Goal: Transaction & Acquisition: Purchase product/service

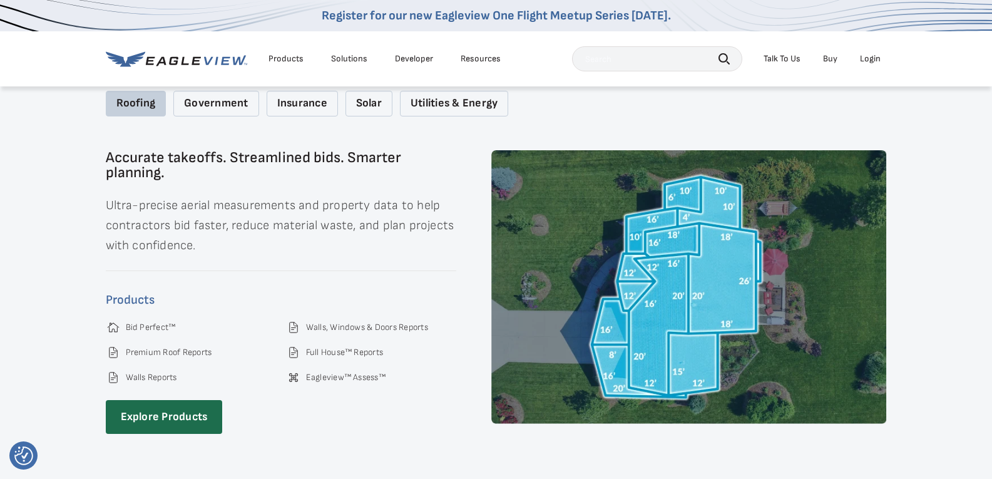
scroll to position [1795, 0]
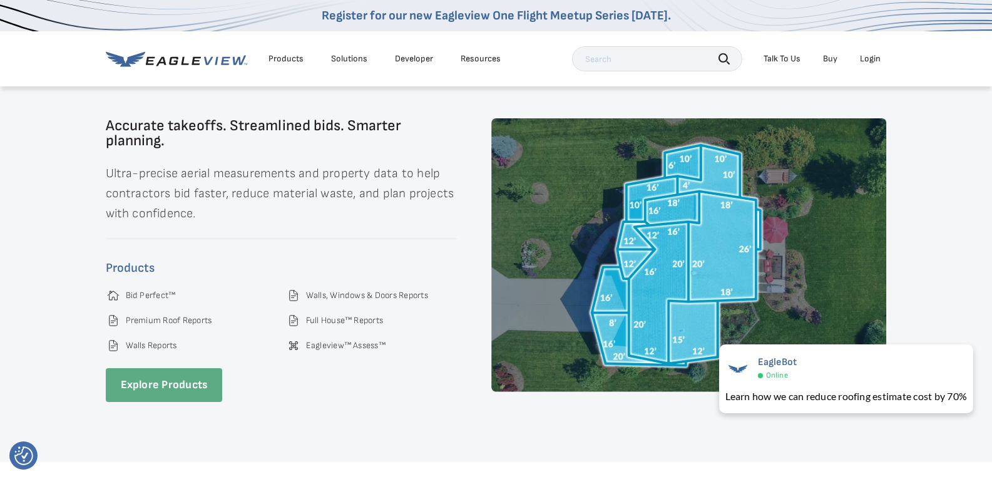
click at [153, 377] on link "Explore Products" at bounding box center [164, 385] width 117 height 34
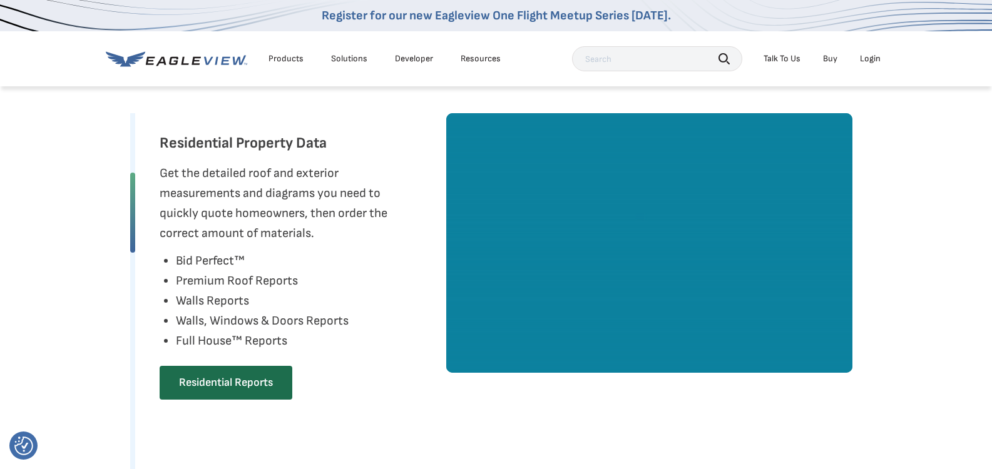
scroll to position [624, 0]
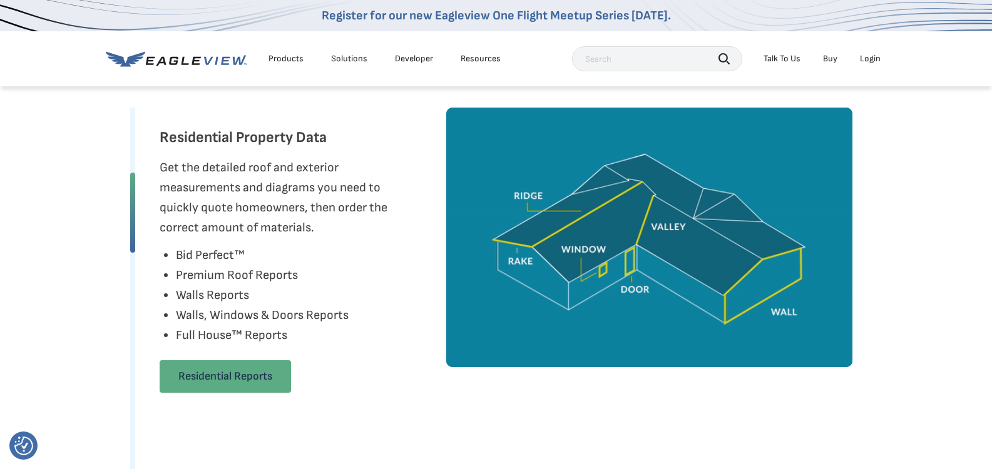
click at [243, 372] on link "Residential Reports" at bounding box center [225, 377] width 131 height 33
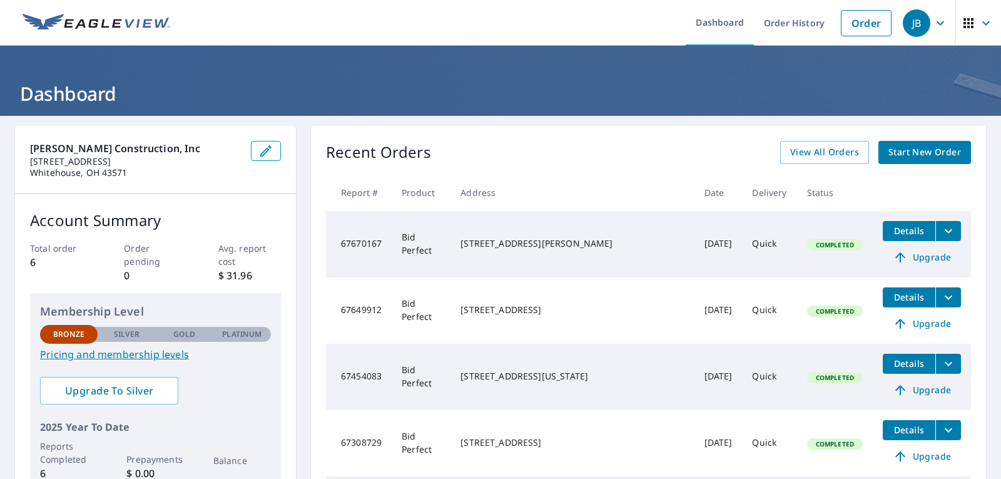
click at [923, 151] on span "Start New Order" at bounding box center [925, 153] width 73 height 16
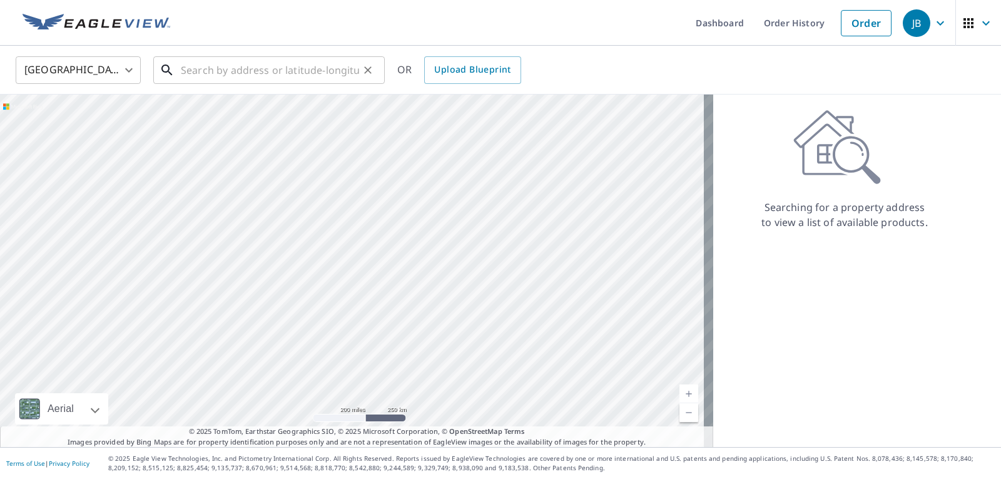
click at [235, 73] on input "text" at bounding box center [270, 70] width 178 height 35
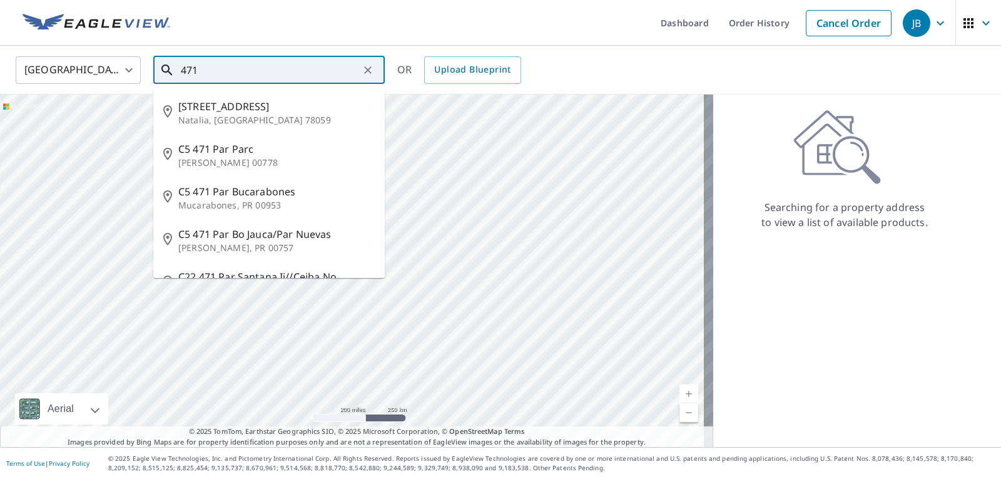
click at [235, 73] on input "471" at bounding box center [270, 70] width 178 height 35
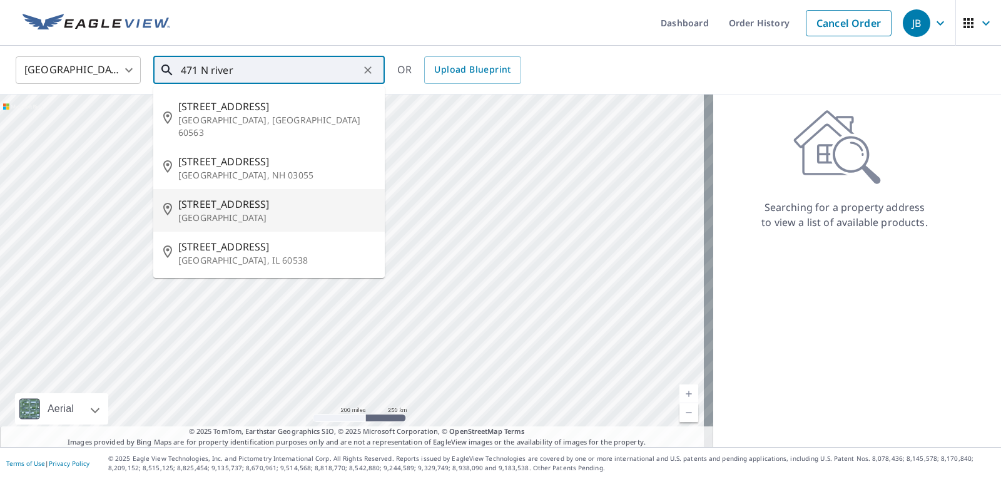
click at [207, 197] on span "[STREET_ADDRESS]" at bounding box center [276, 204] width 197 height 15
type input "[STREET_ADDRESS]"
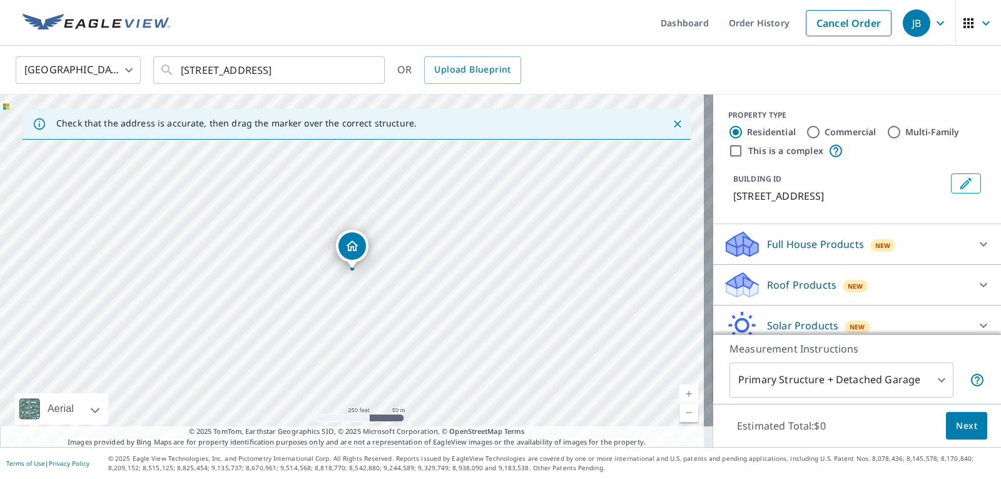
click at [681, 394] on link "Current Level 17, Zoom In" at bounding box center [689, 393] width 19 height 19
click at [682, 392] on link "Current Level 18, Zoom In" at bounding box center [689, 393] width 19 height 19
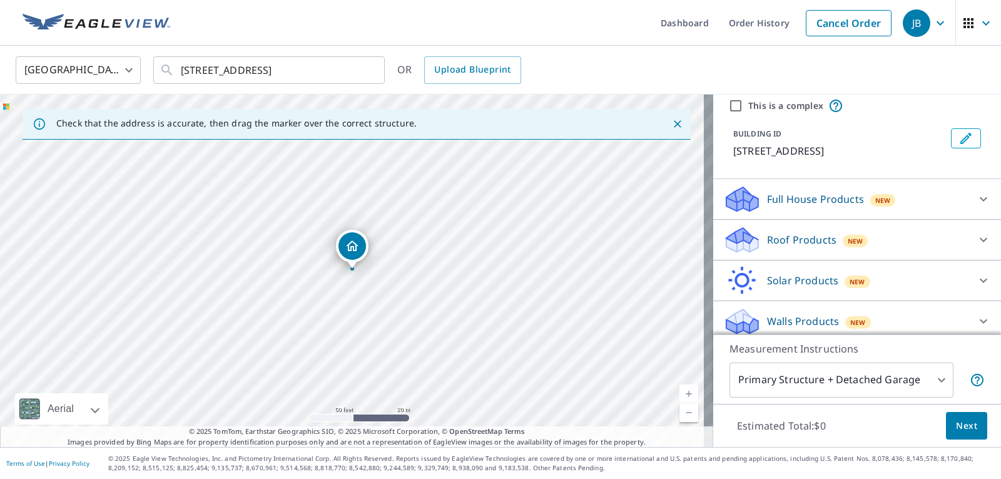
scroll to position [53, 0]
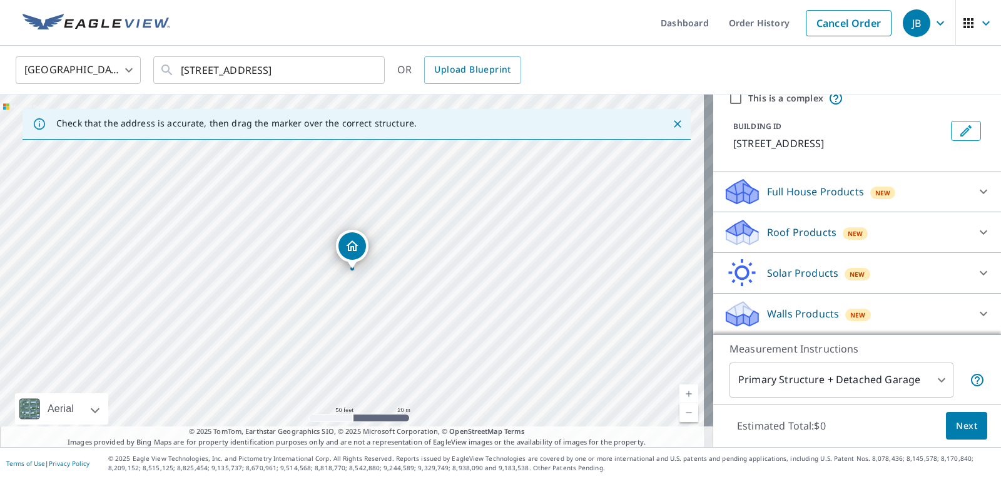
click at [980, 232] on icon at bounding box center [984, 232] width 8 height 4
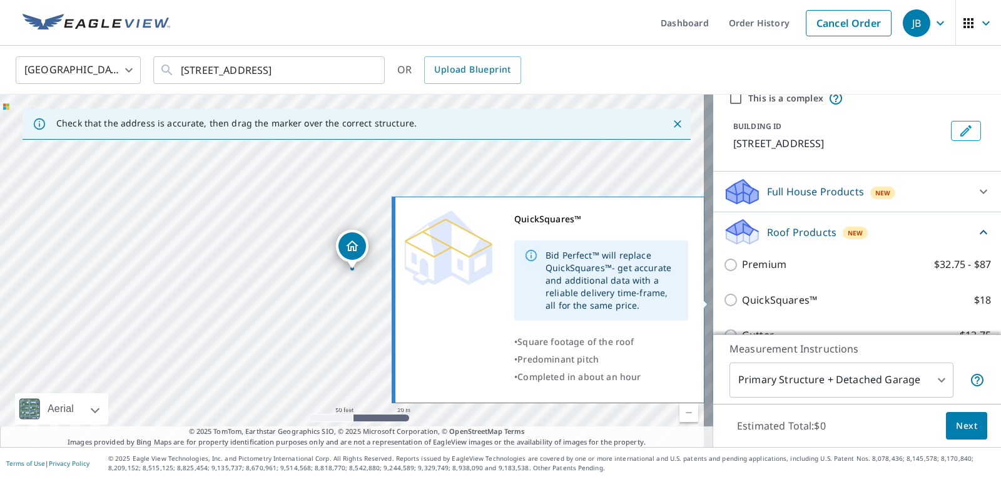
click at [726, 298] on input "QuickSquares™ $18" at bounding box center [733, 299] width 19 height 15
checkbox input "true"
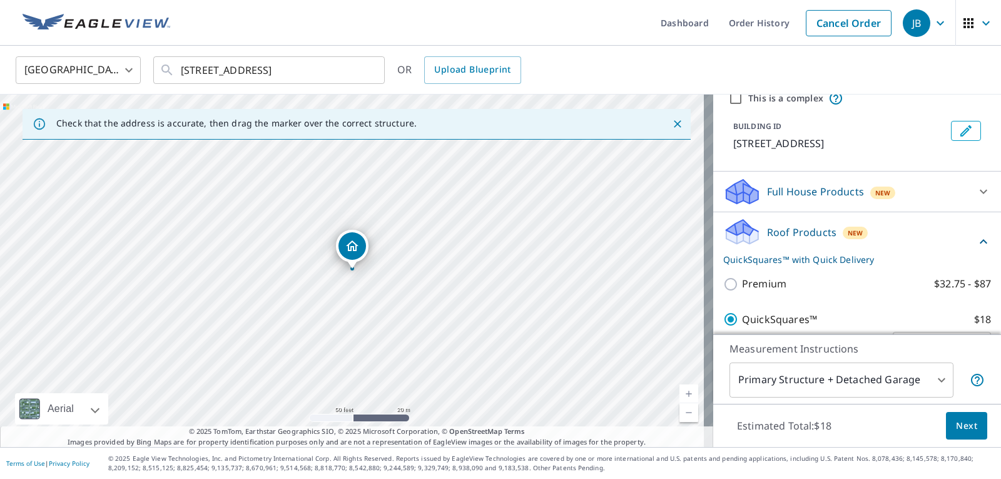
click at [956, 420] on span "Next" at bounding box center [966, 426] width 21 height 16
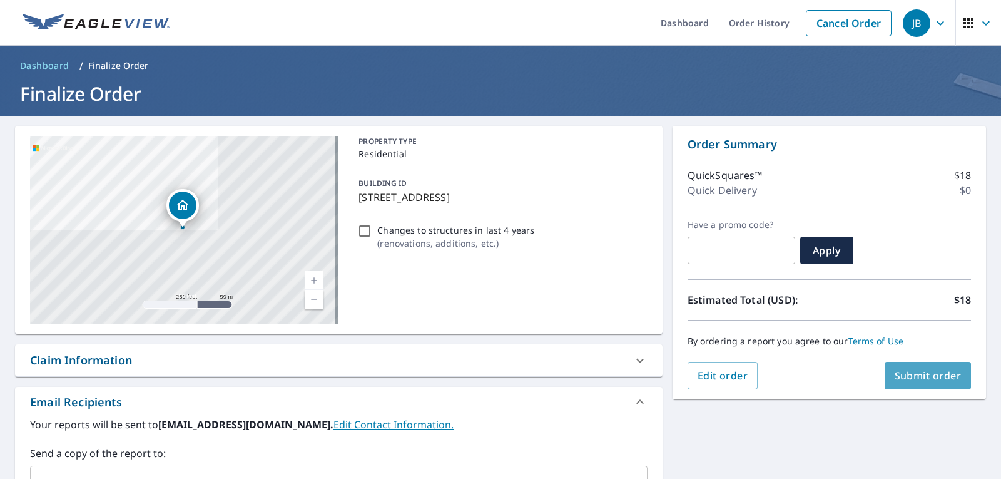
click at [923, 374] on span "Submit order" at bounding box center [928, 376] width 67 height 14
